Goal: Information Seeking & Learning: Learn about a topic

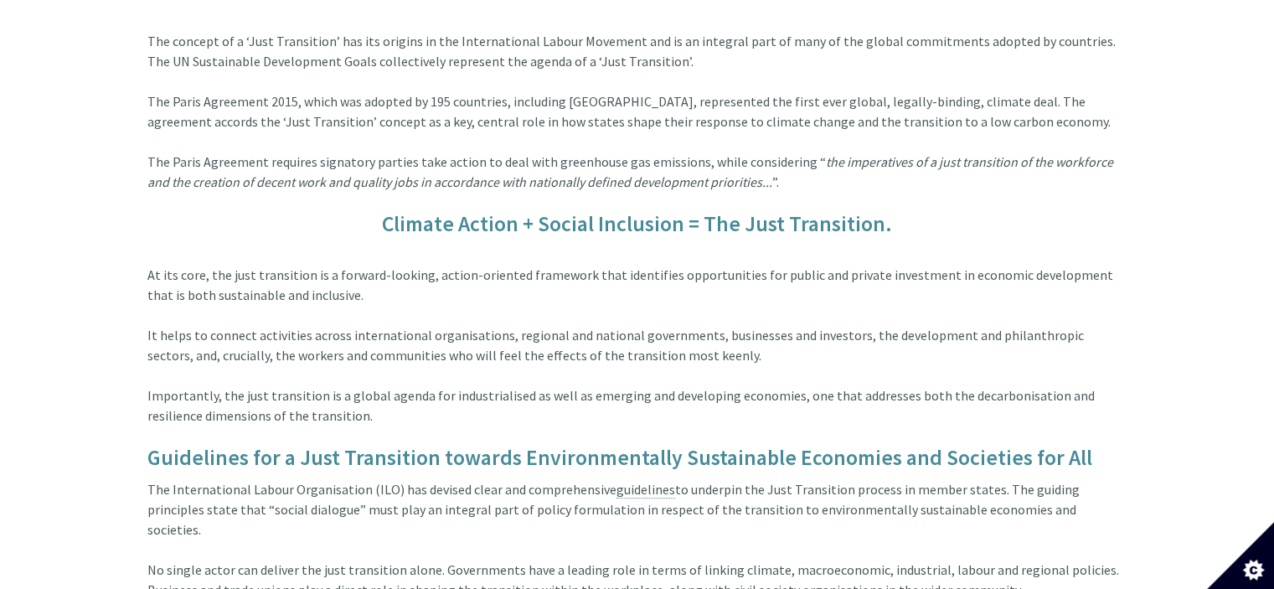
scroll to position [503, 0]
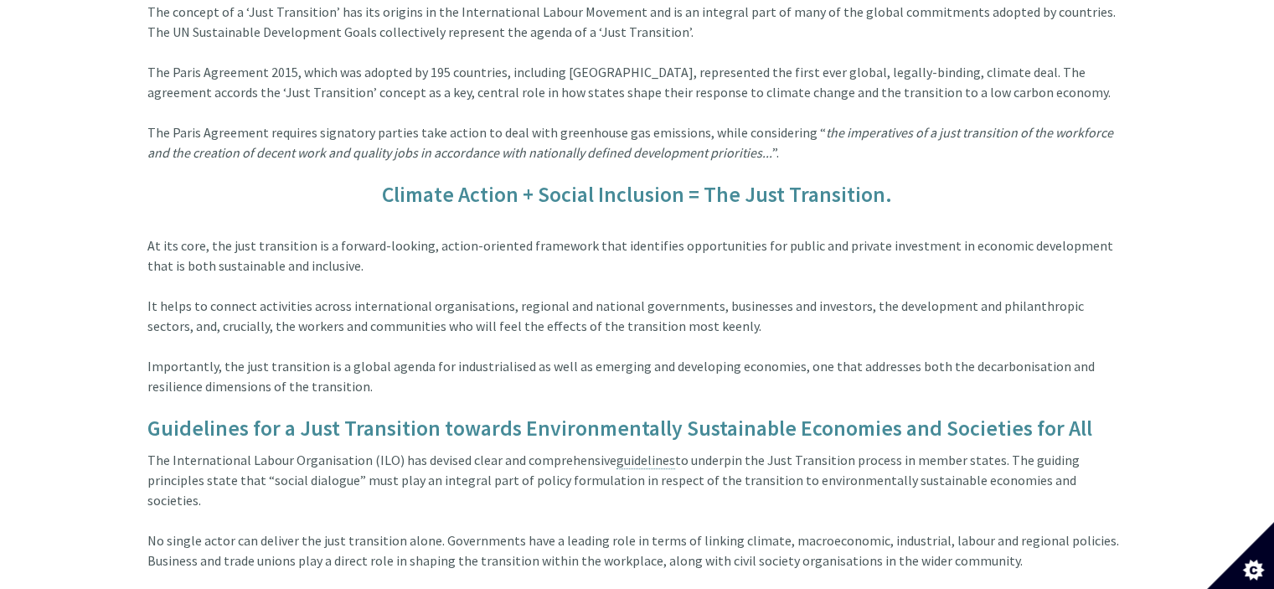
click at [611, 183] on h5 "Climate Action + Social Inclusion = The Just Transition." at bounding box center [637, 194] width 980 height 23
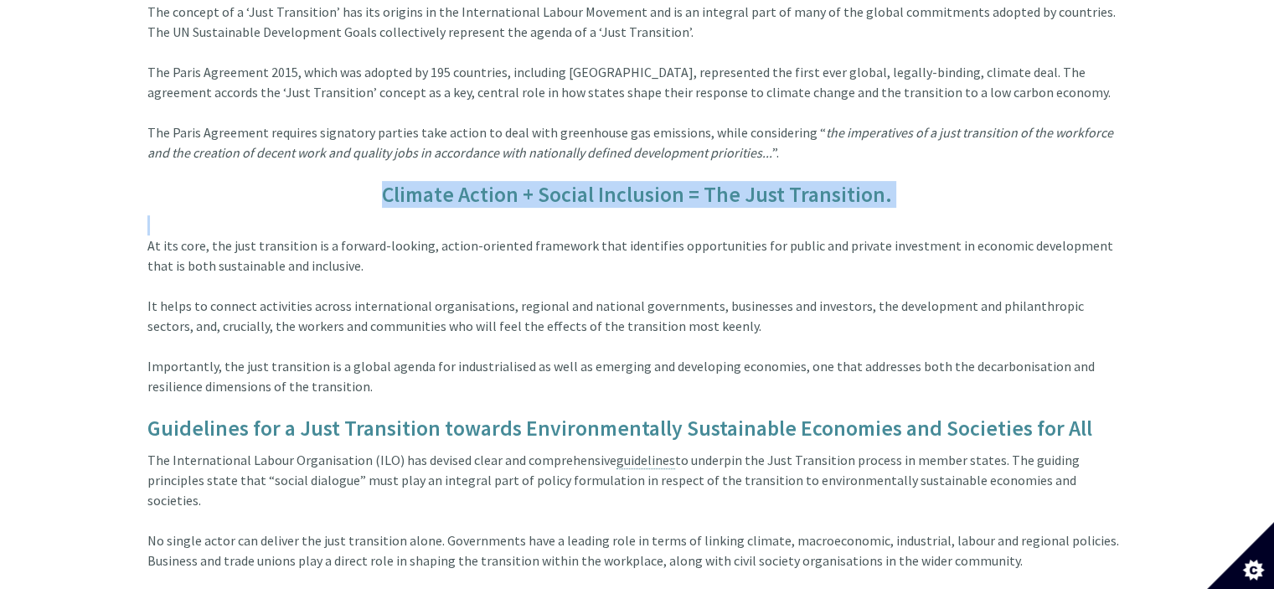
click at [611, 183] on h5 "Climate Action + Social Inclusion = The Just Transition." at bounding box center [637, 194] width 980 height 23
copy article "Climate Action + Social Inclusion = The Just Transition."
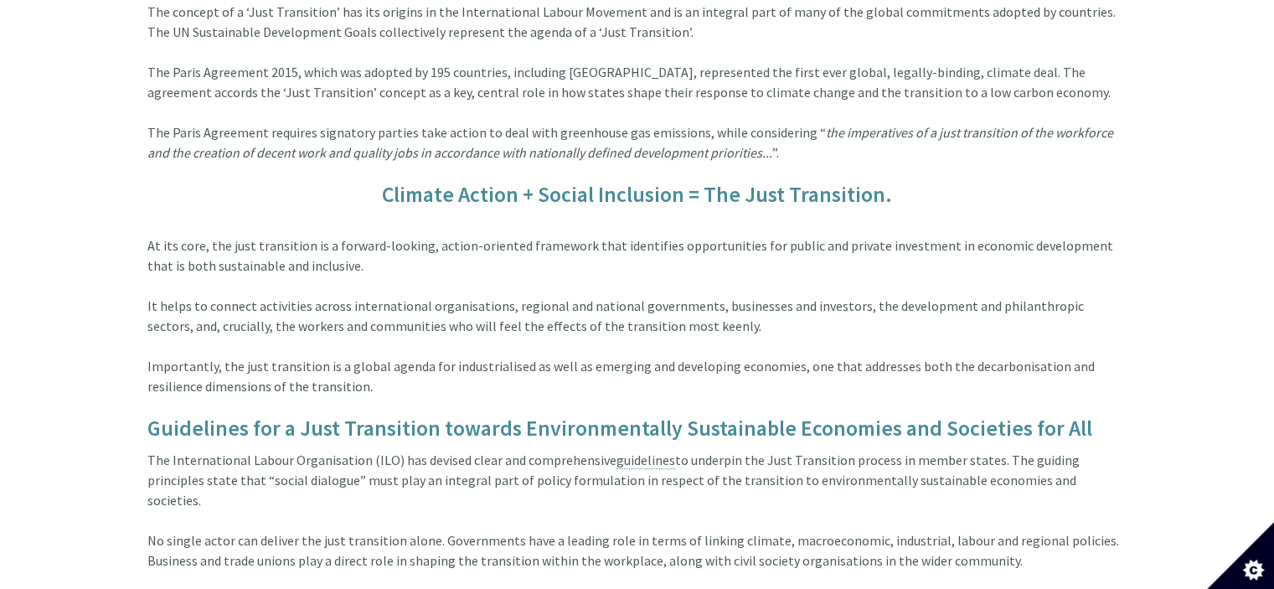
click at [485, 251] on div "At its core, the just transition is a forward-looking, action-oriented framewor…" at bounding box center [637, 315] width 980 height 201
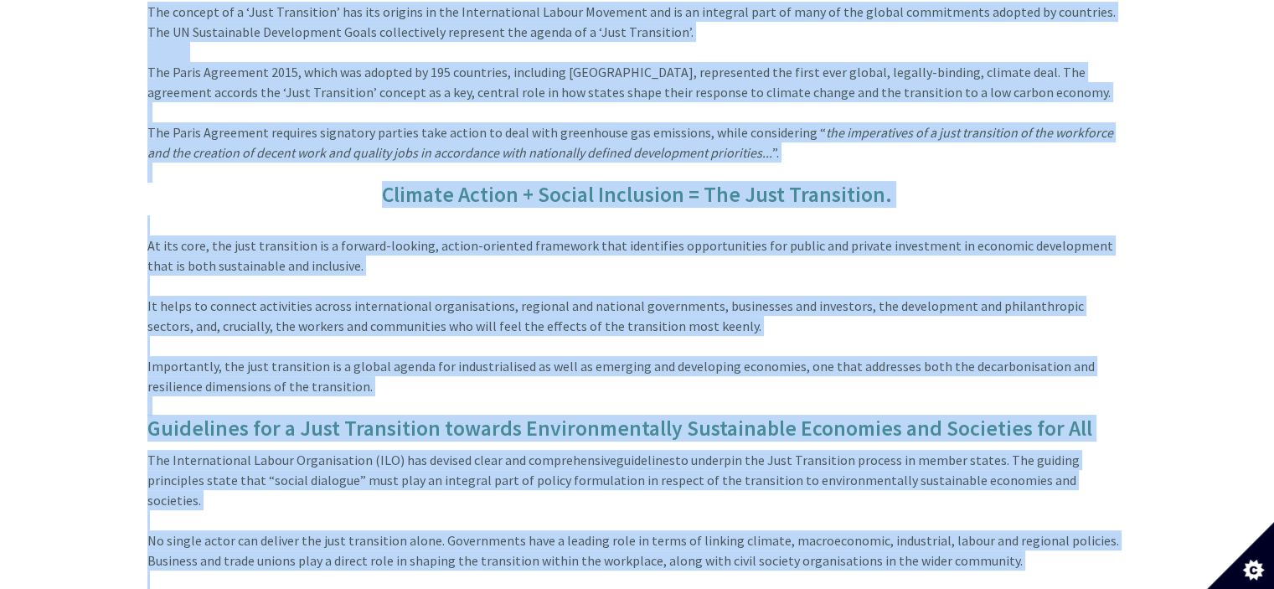
copy form "Skip to main content Search site: Contact Menu The 4 CAROs Local Authority Port…"
click at [520, 227] on div "At its core, the just transition is a forward-looking, action-oriented framewor…" at bounding box center [637, 315] width 980 height 201
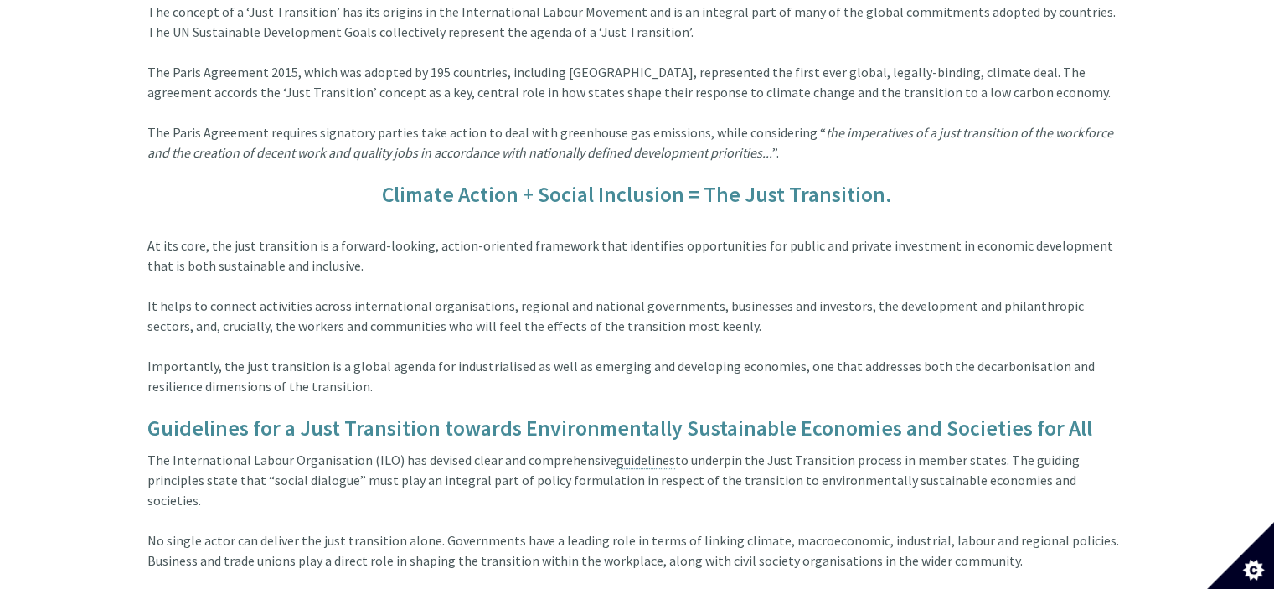
scroll to position [670, 0]
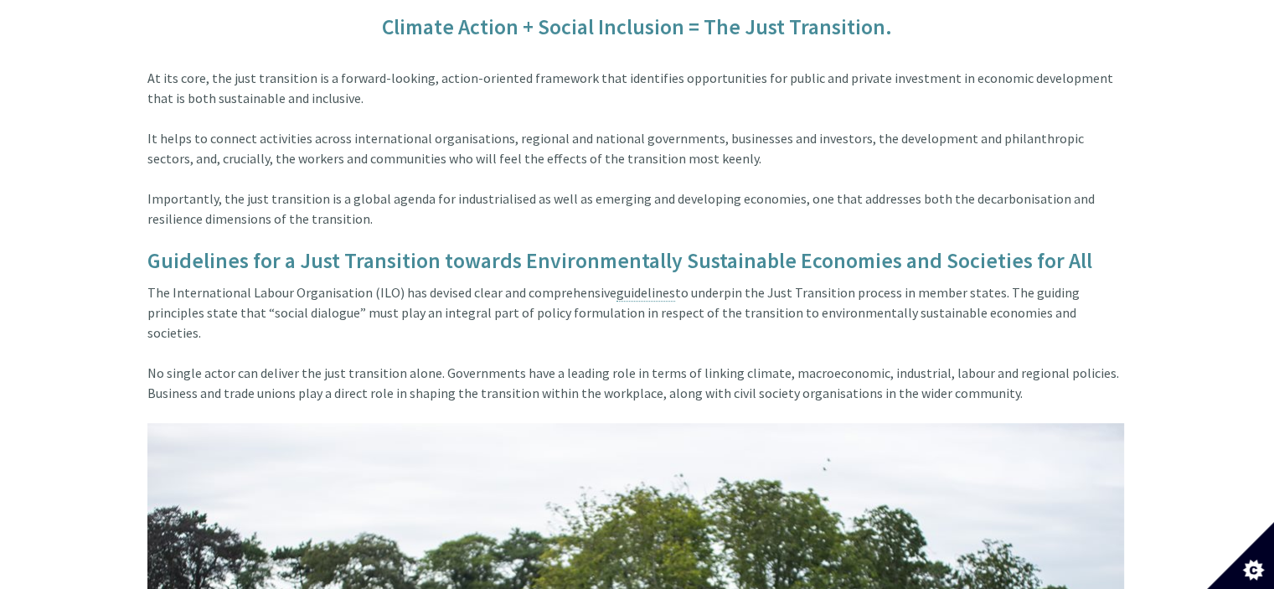
click at [627, 62] on div "At its core, the just transition is a forward-looking, action-oriented framewor…" at bounding box center [637, 148] width 980 height 201
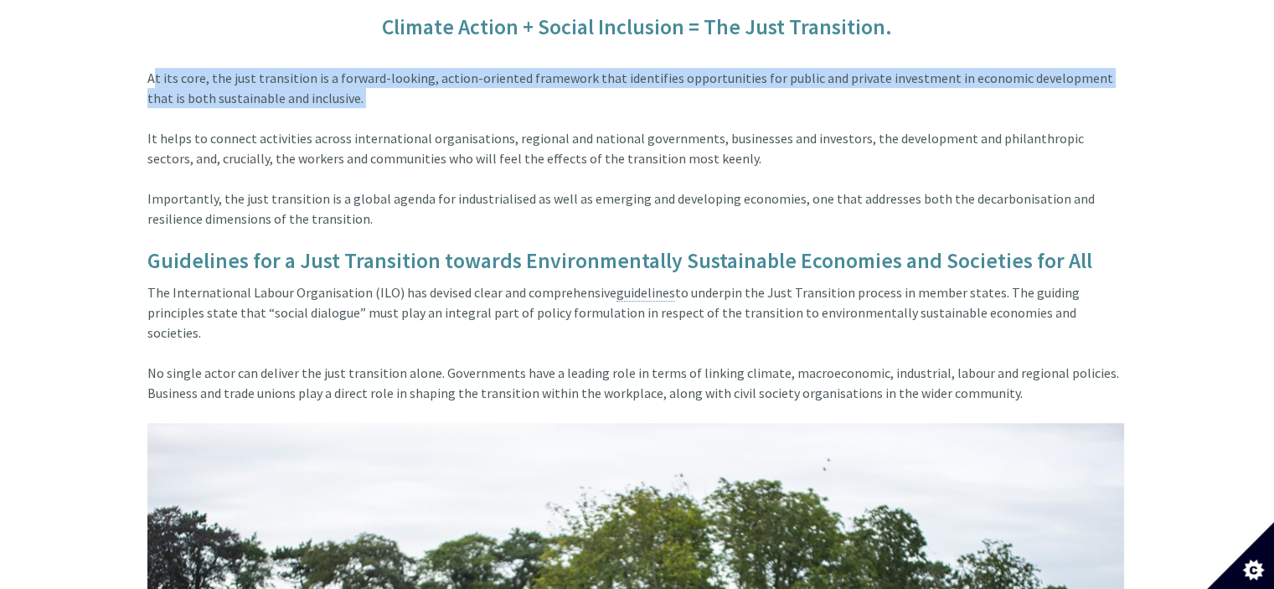
click at [627, 62] on div "At its core, the just transition is a forward-looking, action-oriented framewor…" at bounding box center [637, 148] width 980 height 201
copy div "At its core, the just transition is a forward-looking, action-oriented framewor…"
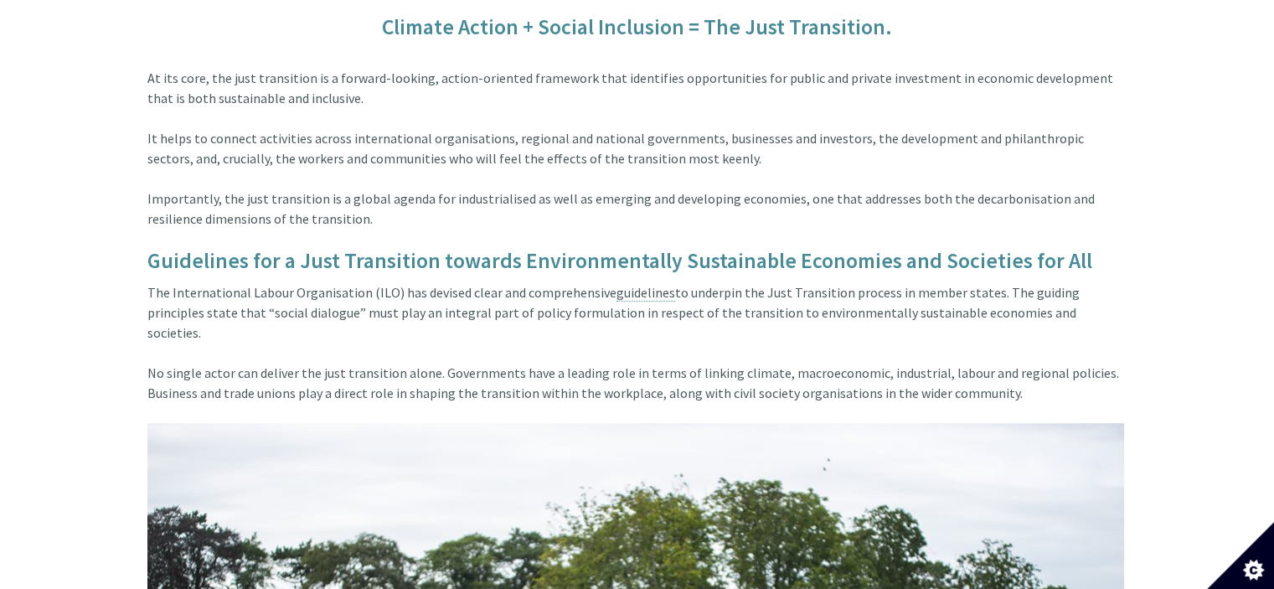
click at [520, 151] on div "At its core, the just transition is a forward-looking, action-oriented framewor…" at bounding box center [637, 148] width 980 height 201
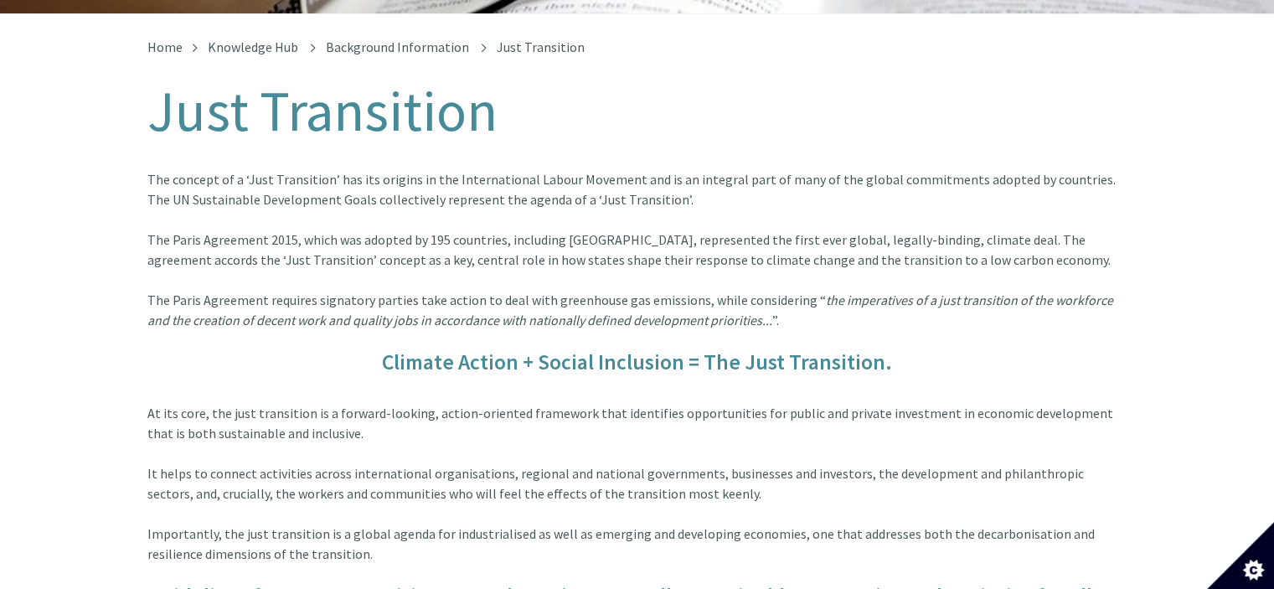
scroll to position [0, 0]
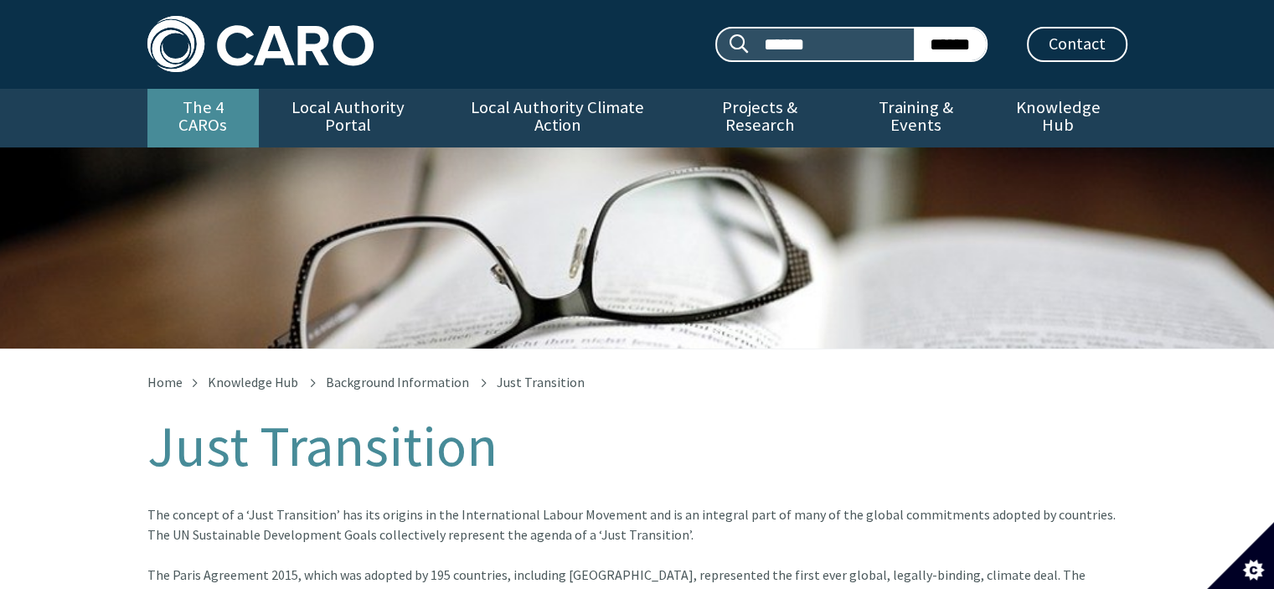
click at [214, 125] on link "The 4 CAROs" at bounding box center [202, 118] width 111 height 59
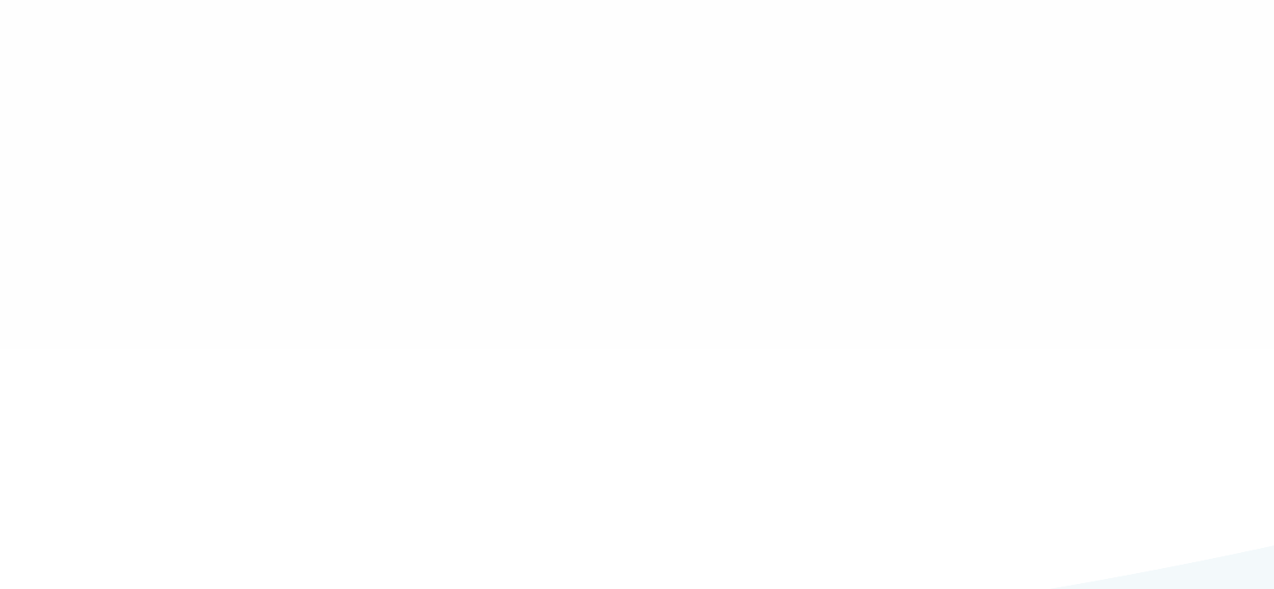
type input "******"
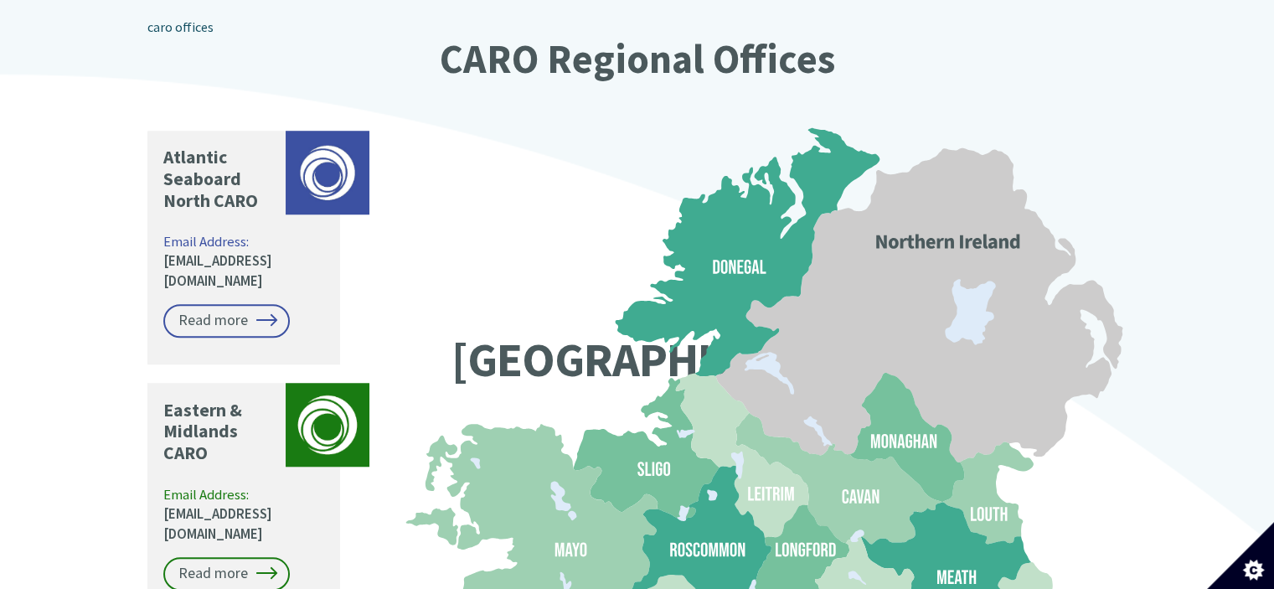
scroll to position [1256, 0]
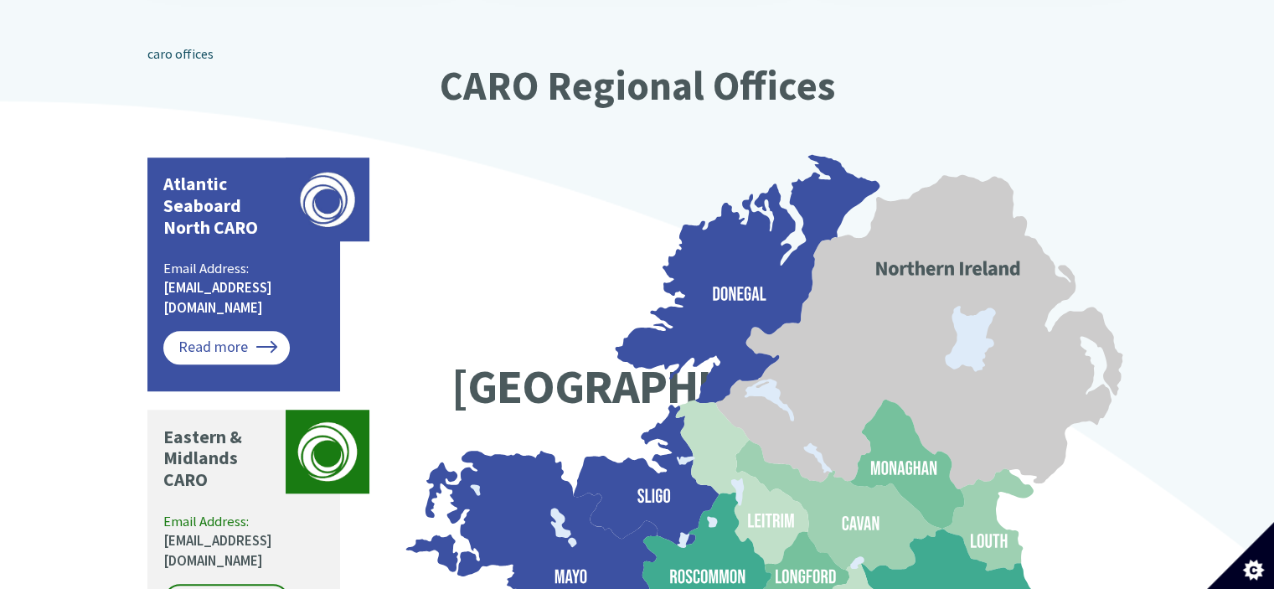
click at [230, 331] on link "Read more" at bounding box center [226, 348] width 126 height 34
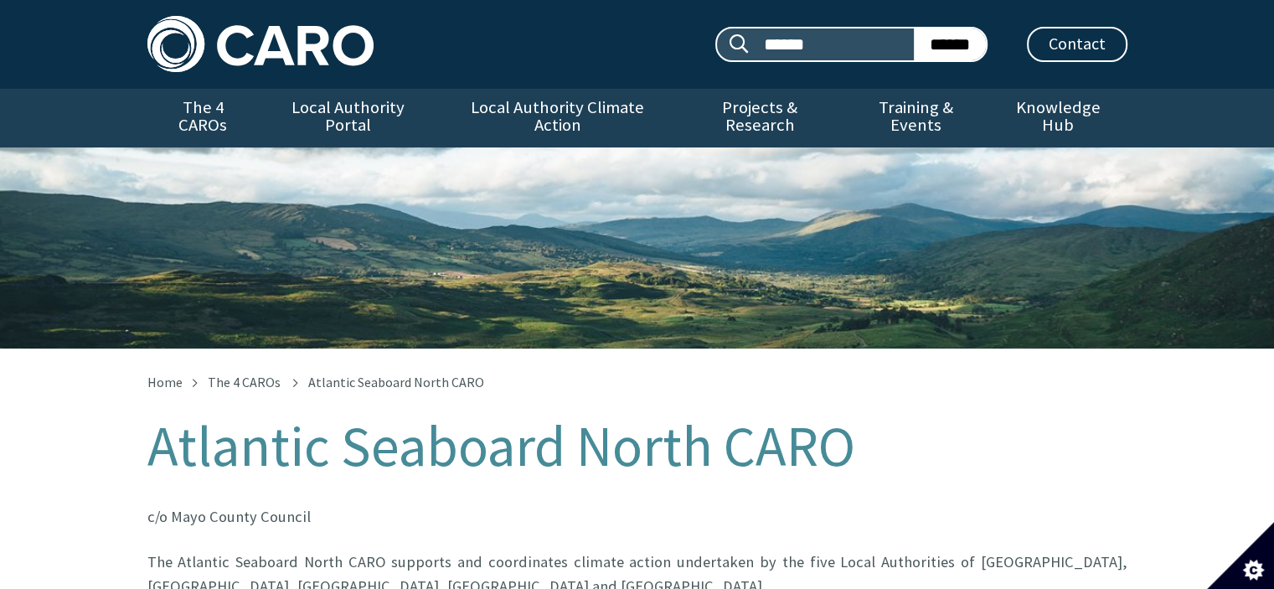
click at [533, 441] on h1 "Atlantic Seaboard North CARO" at bounding box center [637, 446] width 980 height 62
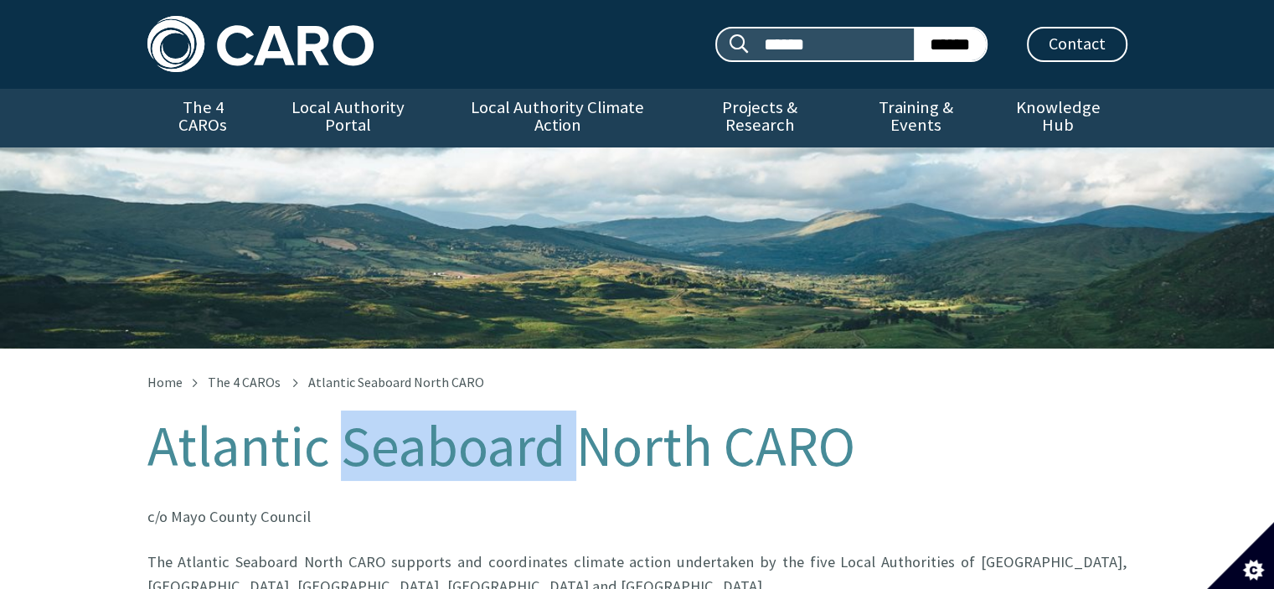
click at [533, 441] on h1 "Atlantic Seaboard North CARO" at bounding box center [637, 446] width 980 height 62
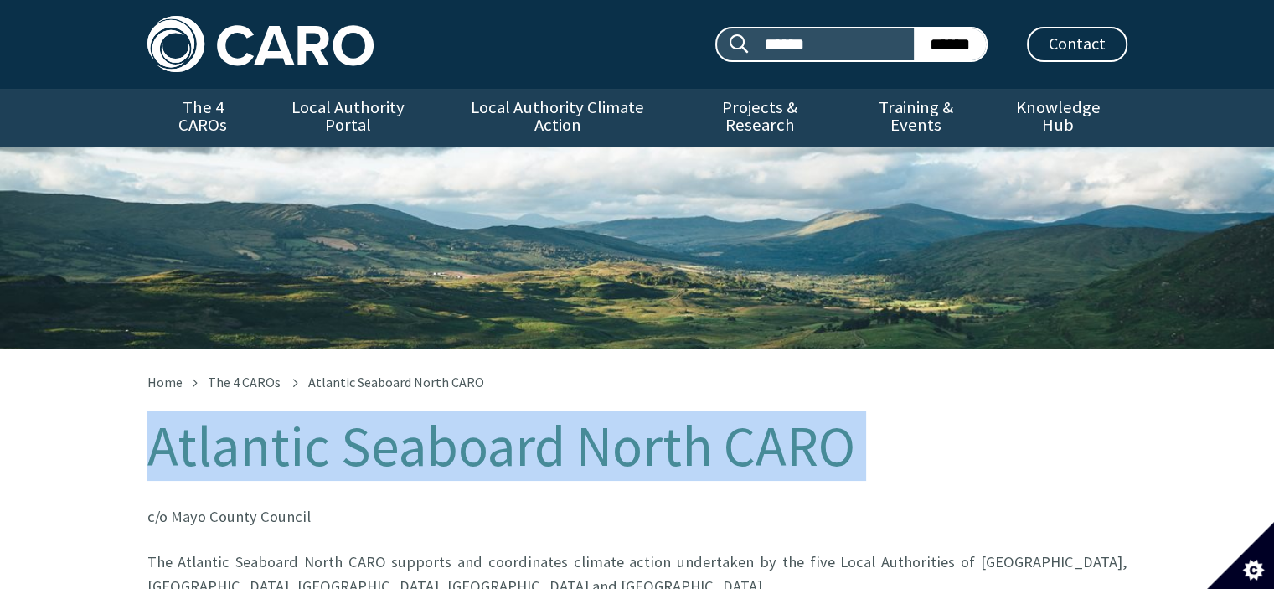
click at [533, 441] on h1 "Atlantic Seaboard North CARO" at bounding box center [637, 446] width 980 height 62
copy div "Atlantic Seaboard North CARO"
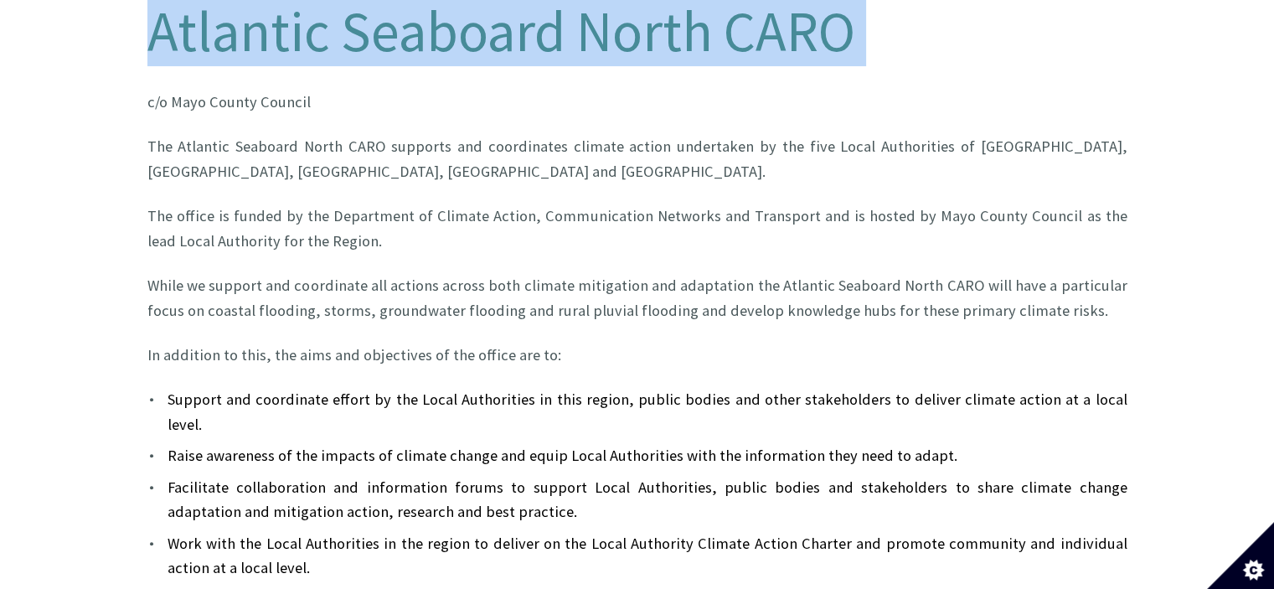
scroll to position [419, 0]
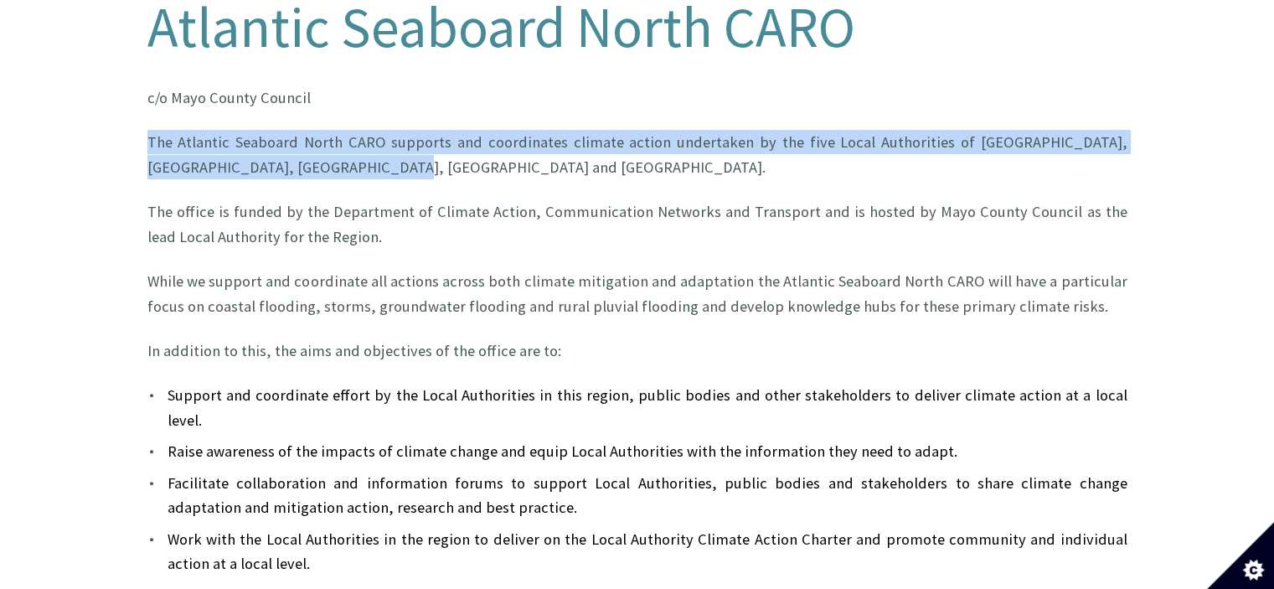
drag, startPoint x: 151, startPoint y: 126, endPoint x: 344, endPoint y: 151, distance: 195.0
click at [344, 151] on p "The Atlantic Seaboard North CARO supports and coordinates climate action undert…" at bounding box center [637, 154] width 980 height 49
copy p "The Atlantic Seaboard North CARO supports and coordinates climate action undert…"
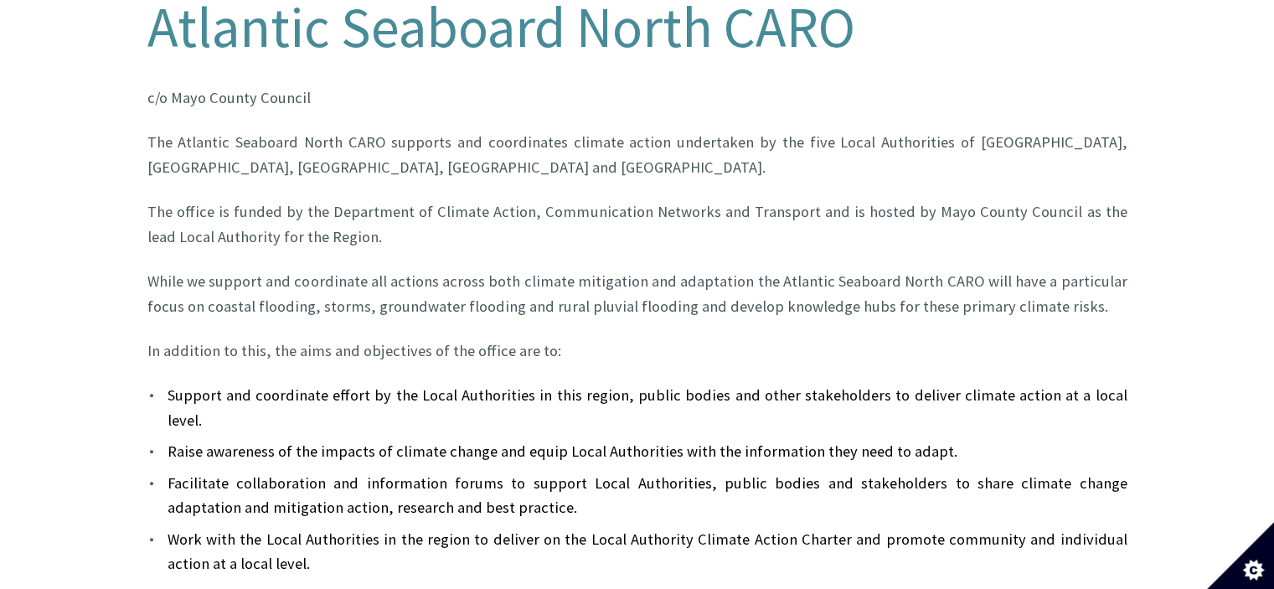
click at [441, 292] on p "While we support and coordinate all actions across both climate mitigation and …" at bounding box center [637, 293] width 980 height 49
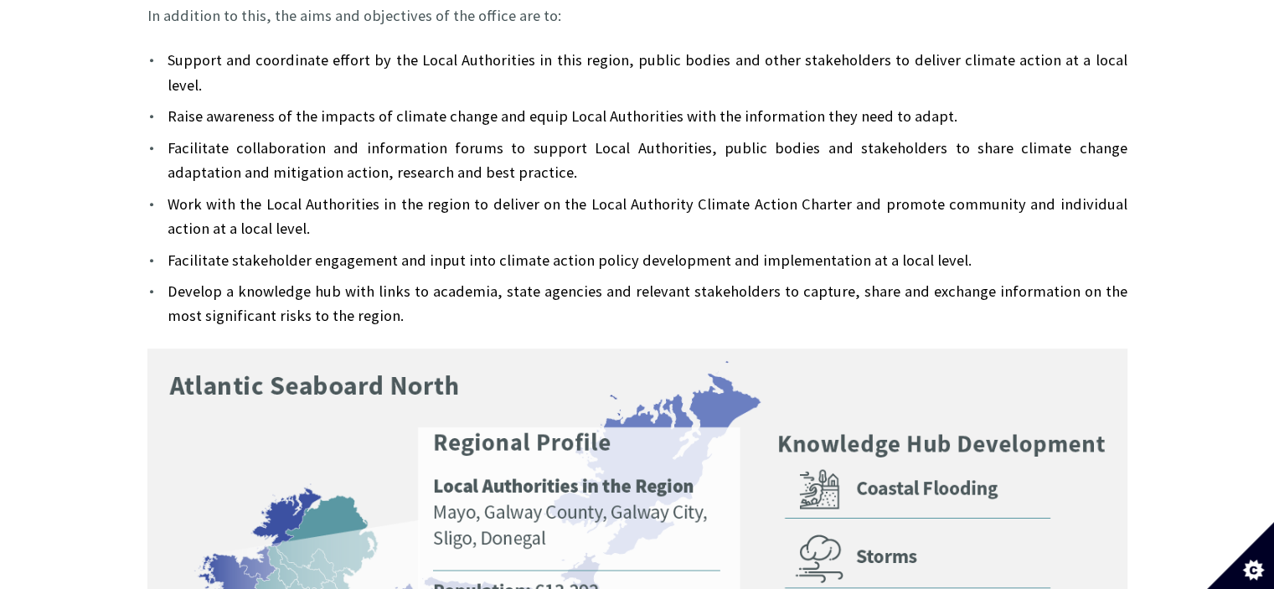
scroll to position [335, 0]
